Goal: Download file/media

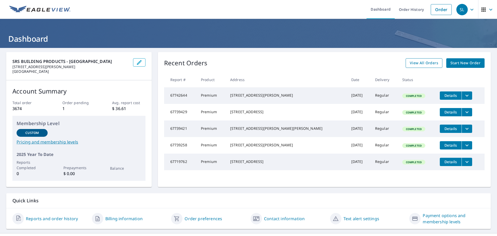
click at [424, 60] on span "View All Orders" at bounding box center [424, 63] width 28 height 6
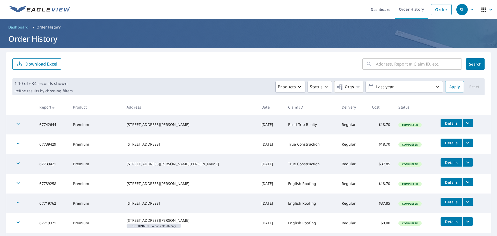
click at [379, 63] on input "text" at bounding box center [419, 64] width 86 height 14
paste input "1099 Eclipse"
type input "1099 Eclipse"
click at [471, 64] on span "Search" at bounding box center [475, 64] width 10 height 5
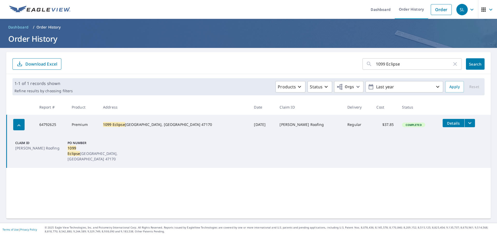
click at [467, 124] on icon "filesDropdownBtn-64792625" at bounding box center [470, 123] width 6 height 6
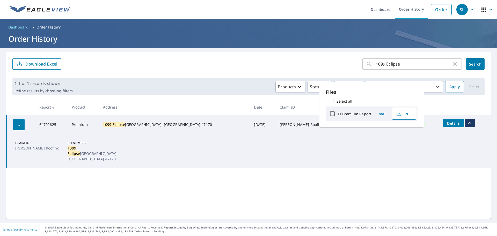
click at [404, 115] on span "PDF" at bounding box center [403, 114] width 17 height 6
click at [398, 159] on td "Claim ID [PERSON_NAME] Roofing PO Number [STREET_ADDRESS]" at bounding box center [249, 150] width 484 height 33
